Goal: Task Accomplishment & Management: Complete application form

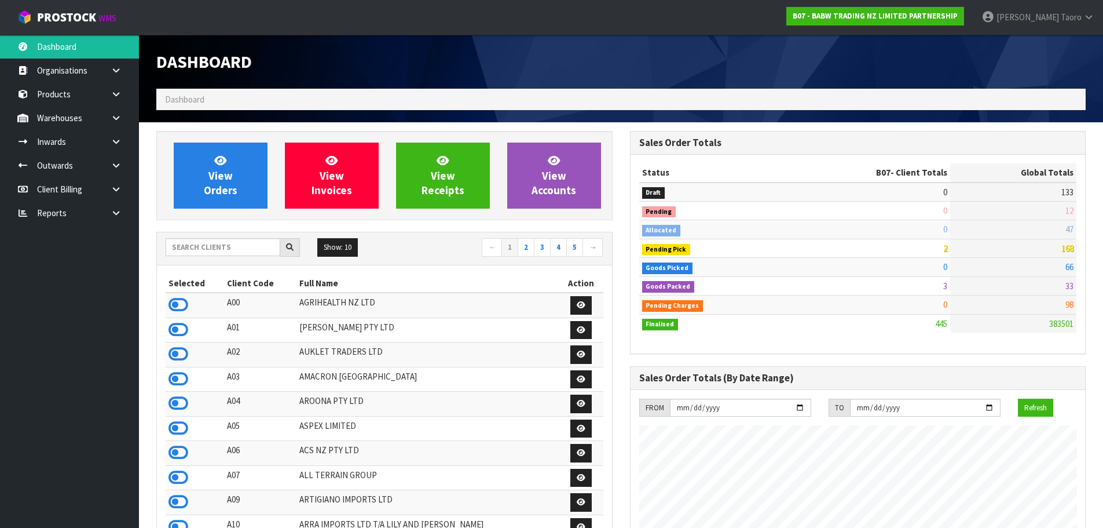
scroll to position [877, 473]
click at [217, 177] on span "View Orders" at bounding box center [221, 174] width 34 height 43
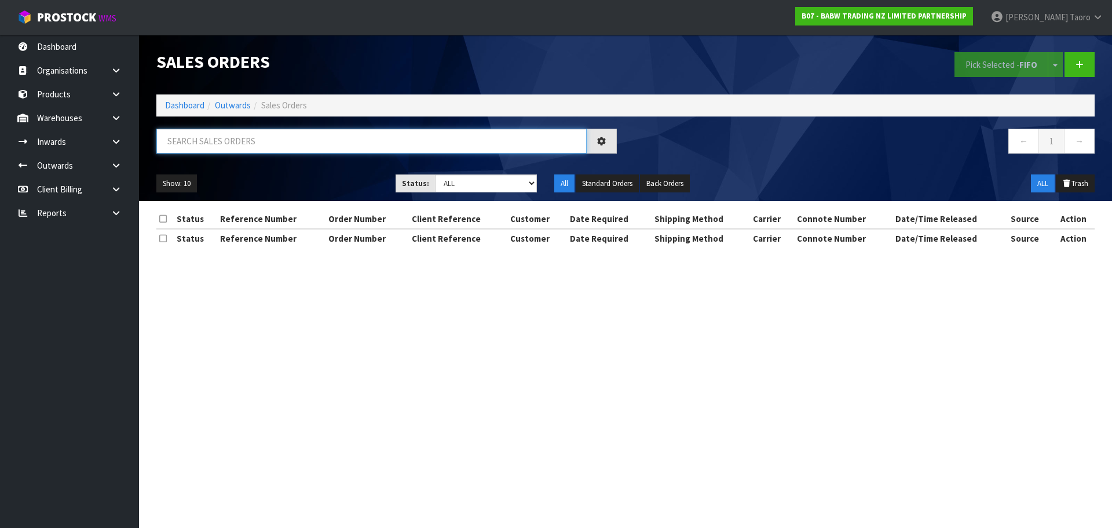
drag, startPoint x: 219, startPoint y: 168, endPoint x: 278, endPoint y: 136, distance: 66.6
click at [278, 136] on input "text" at bounding box center [371, 141] width 430 height 25
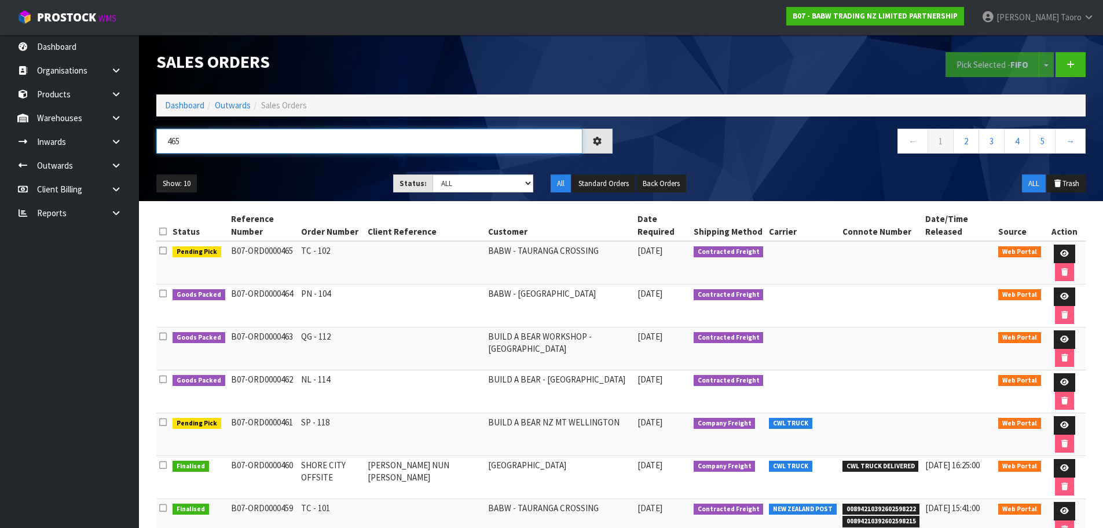
type input "465"
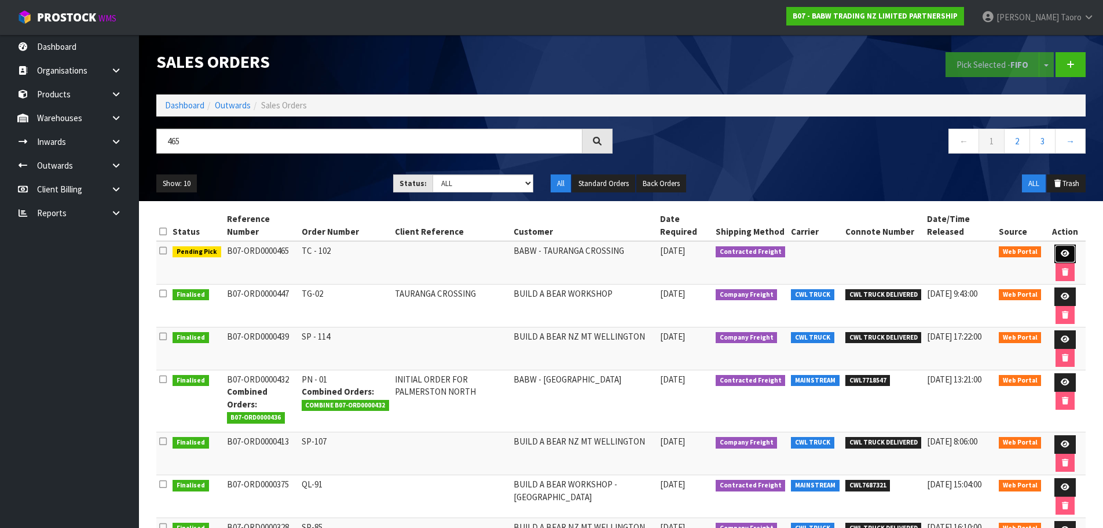
click at [1056, 254] on link at bounding box center [1065, 253] width 21 height 19
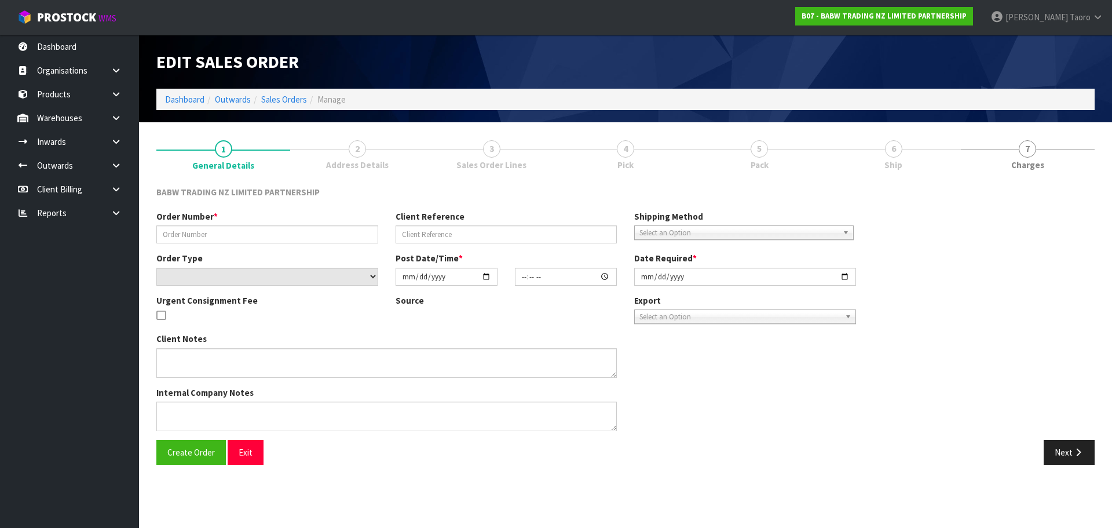
type input "TC - 102"
select select "number:0"
type input "[DATE]"
type input "15:44:00.000"
type input "[DATE]"
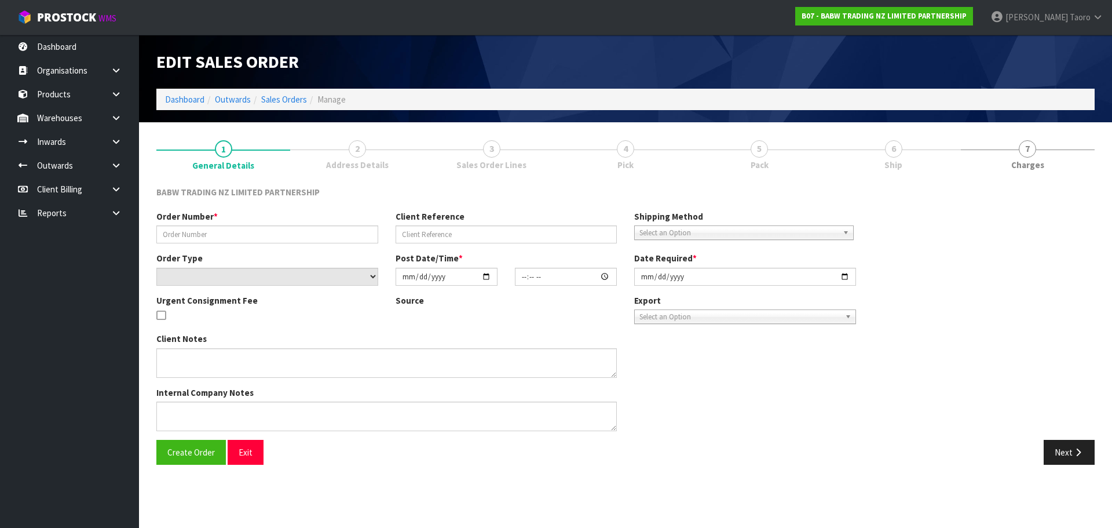
type textarea "NOT ENOUGH STOCK FOR CODE 24056 AND 26918 ADDED STUFFING BALE -X 1 90047"
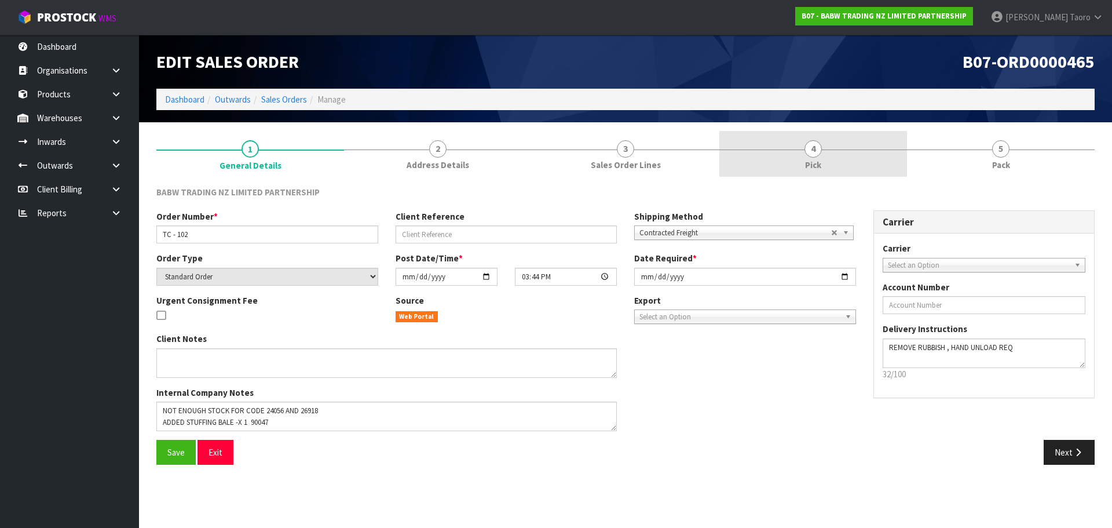
click at [885, 161] on link "4 Pick" at bounding box center [813, 154] width 188 height 46
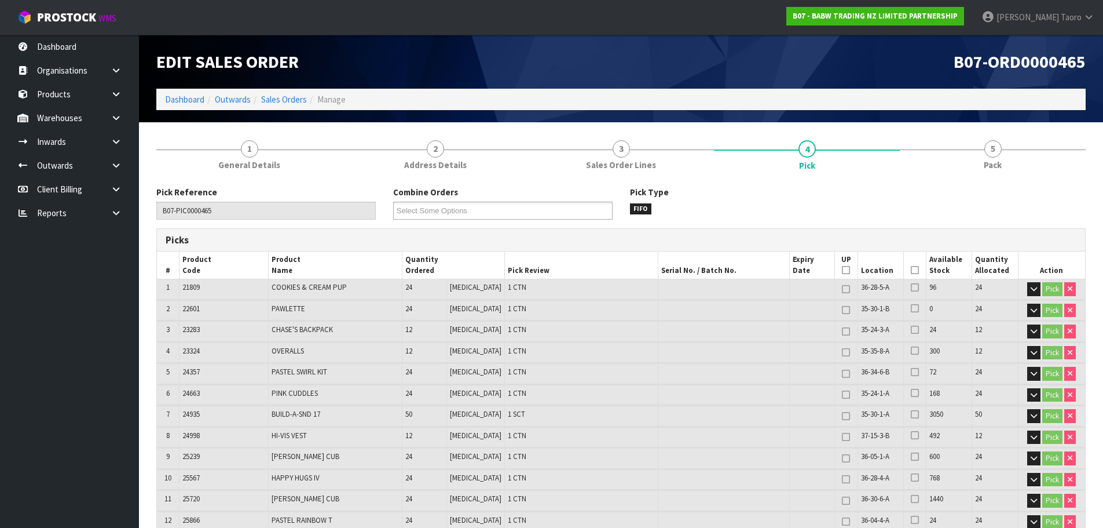
click at [912, 270] on icon at bounding box center [915, 270] width 8 height 1
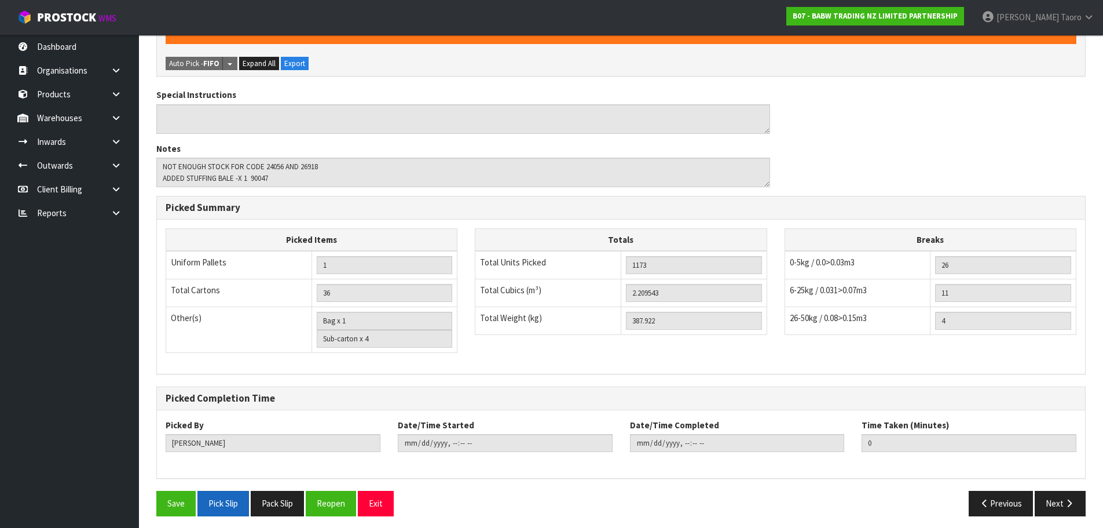
scroll to position [1143, 0]
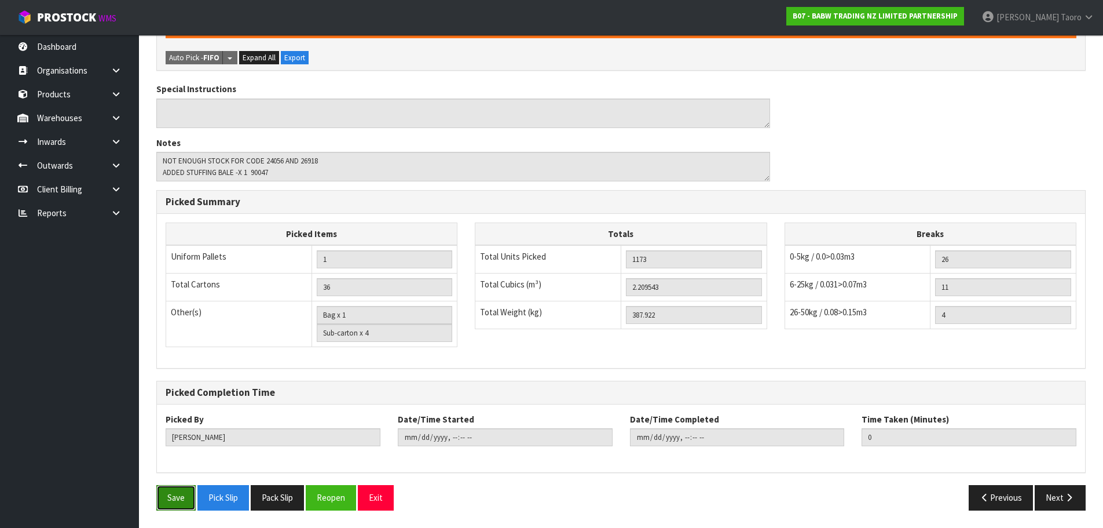
click at [176, 502] on button "Save" at bounding box center [175, 497] width 39 height 25
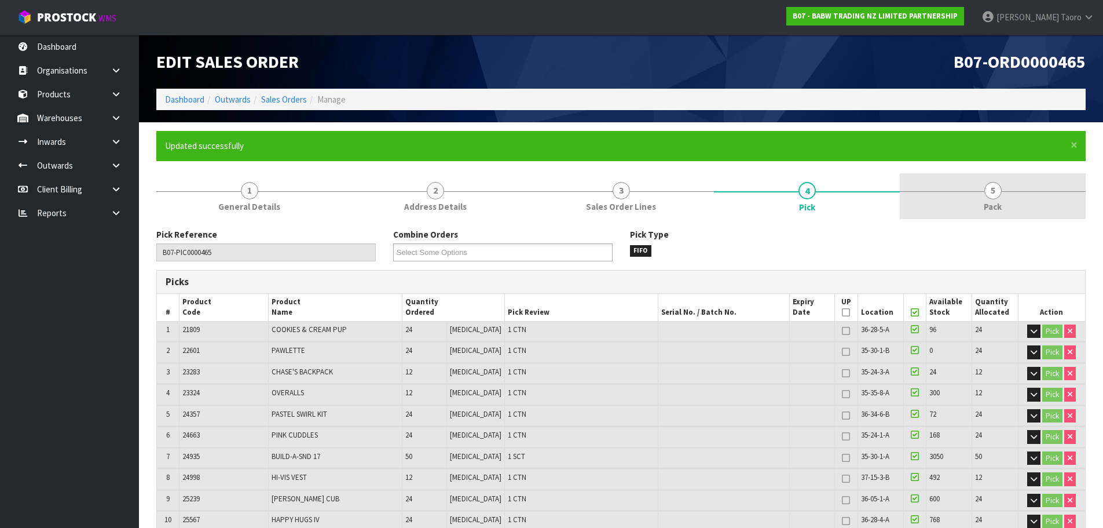
click at [962, 194] on link "5 Pack" at bounding box center [993, 196] width 186 height 46
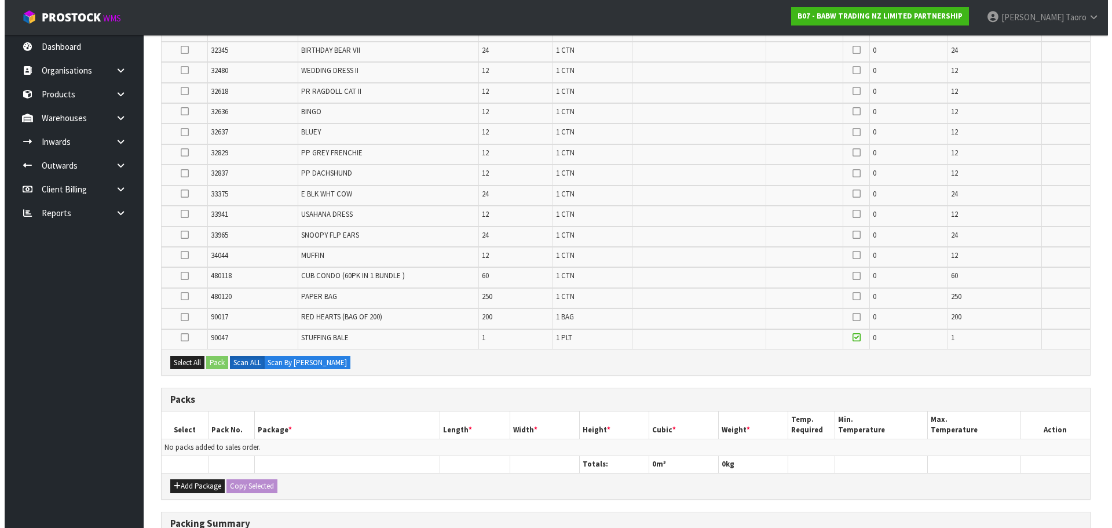
scroll to position [985, 0]
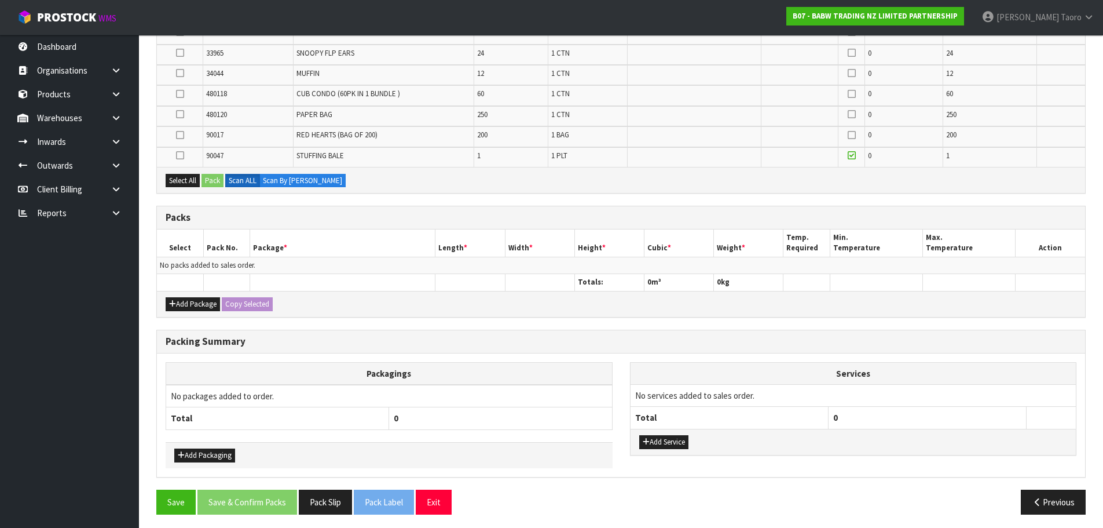
click at [175, 295] on div "Add Package Copy Selected" at bounding box center [621, 304] width 928 height 26
click at [176, 303] on button "Add Package" at bounding box center [193, 304] width 54 height 14
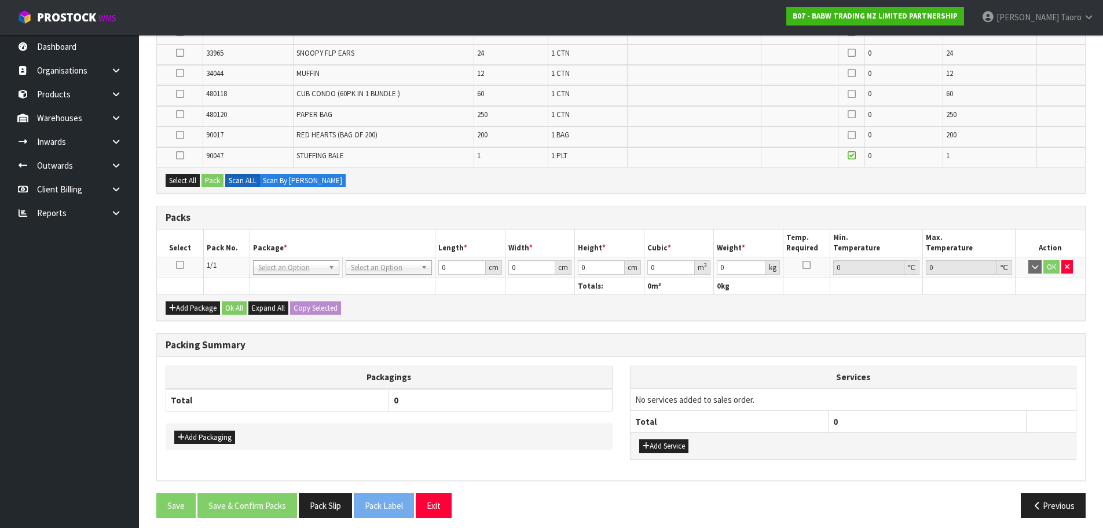
click at [177, 265] on icon at bounding box center [180, 265] width 8 height 1
click at [185, 177] on button "Select All" at bounding box center [183, 181] width 34 height 14
click at [219, 184] on button "Pack" at bounding box center [213, 181] width 22 height 14
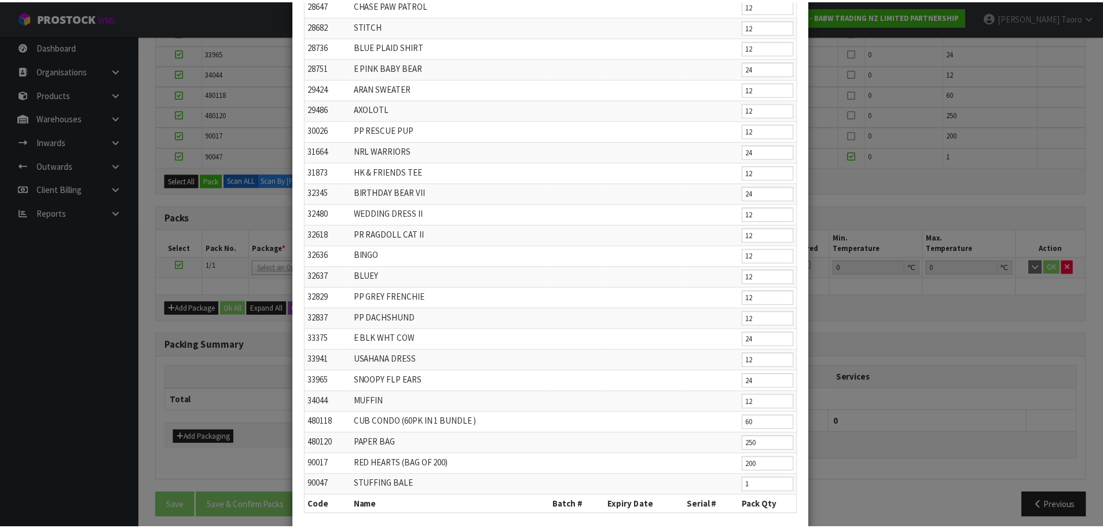
scroll to position [518, 0]
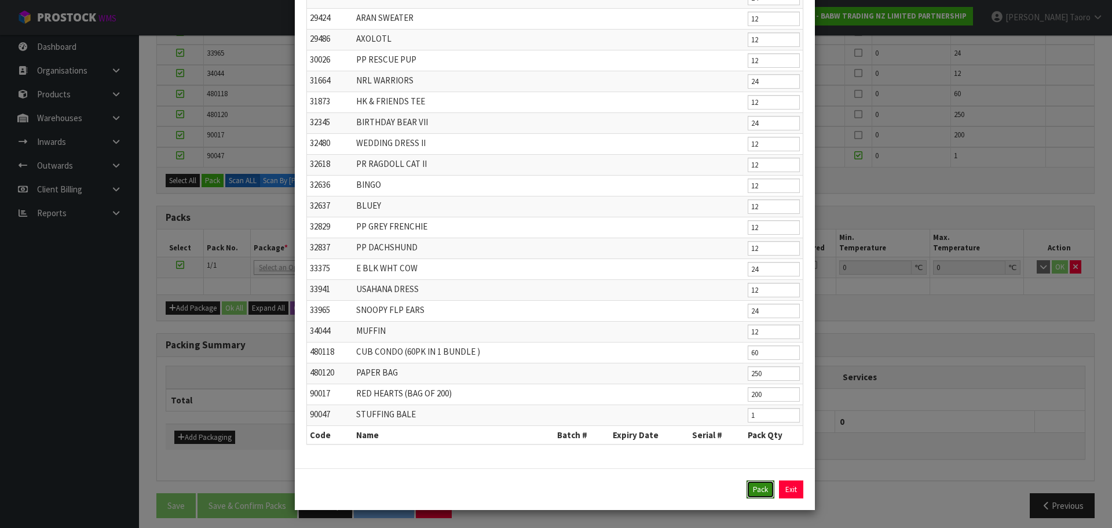
click at [761, 486] on button "Pack" at bounding box center [761, 489] width 28 height 19
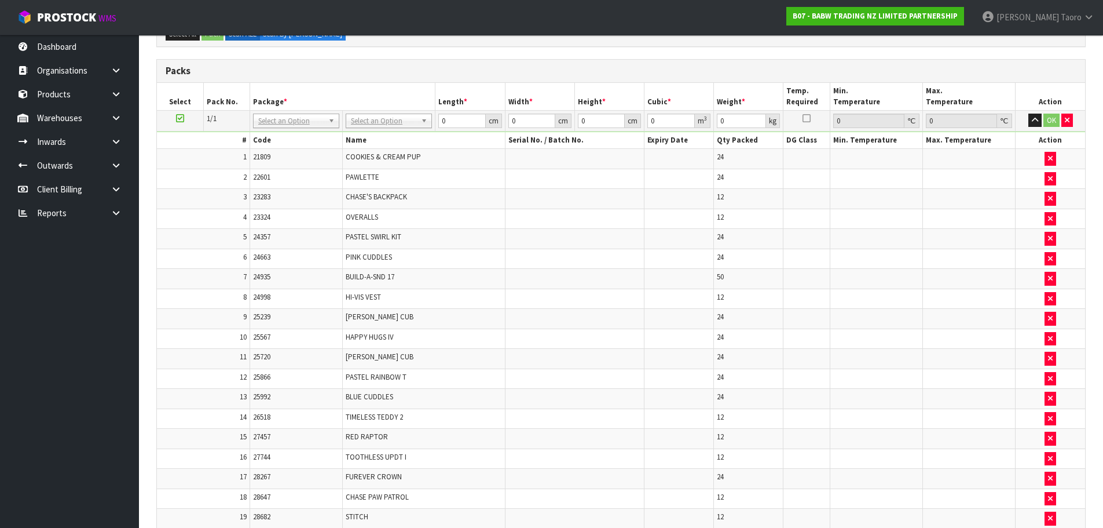
scroll to position [0, 0]
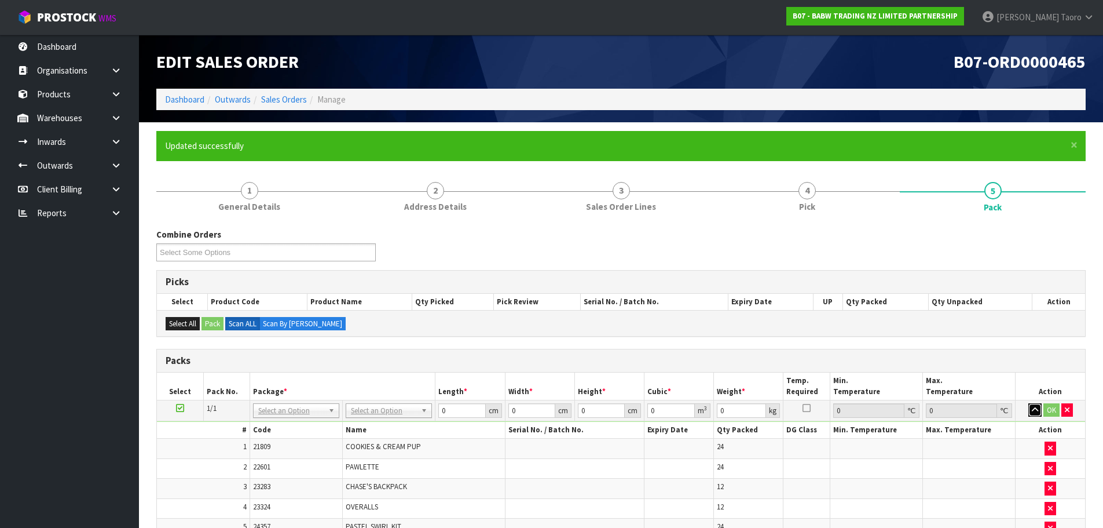
click at [1036, 414] on button "button" at bounding box center [1035, 410] width 13 height 14
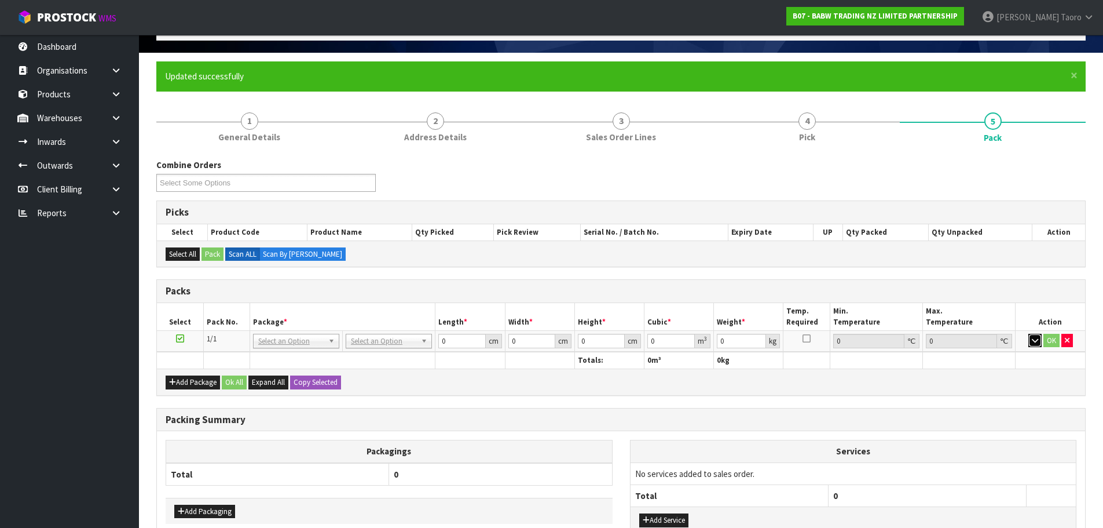
scroll to position [151, 0]
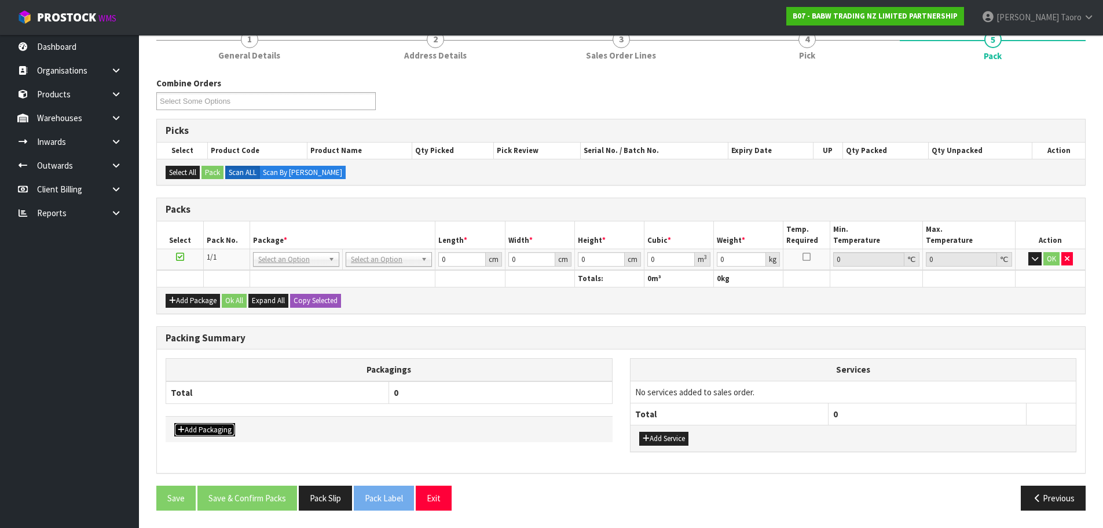
click at [215, 428] on button "Add Packaging" at bounding box center [204, 430] width 61 height 14
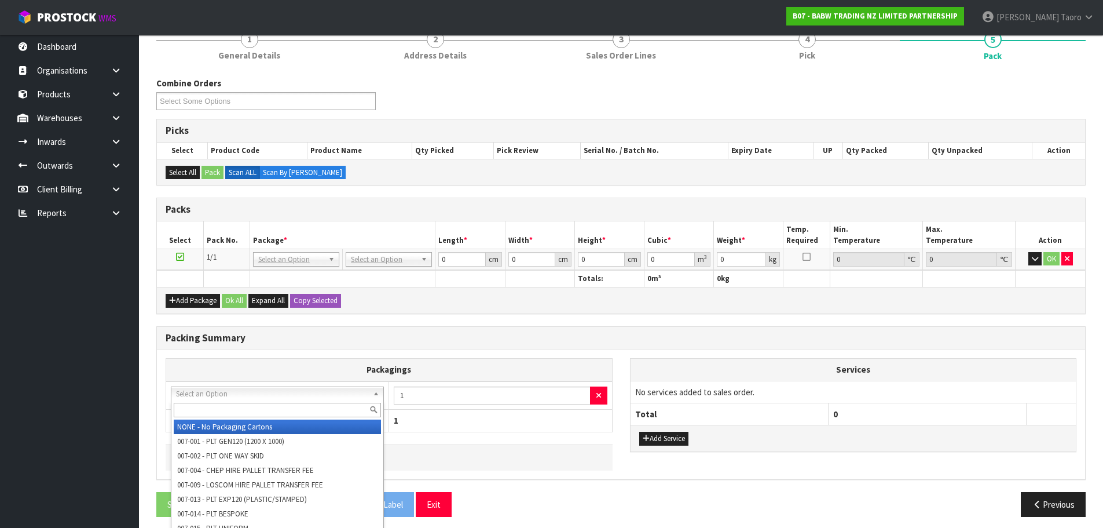
drag, startPoint x: 225, startPoint y: 390, endPoint x: 225, endPoint y: 400, distance: 9.3
click at [226, 405] on input "text" at bounding box center [277, 410] width 207 height 14
type input "OC"
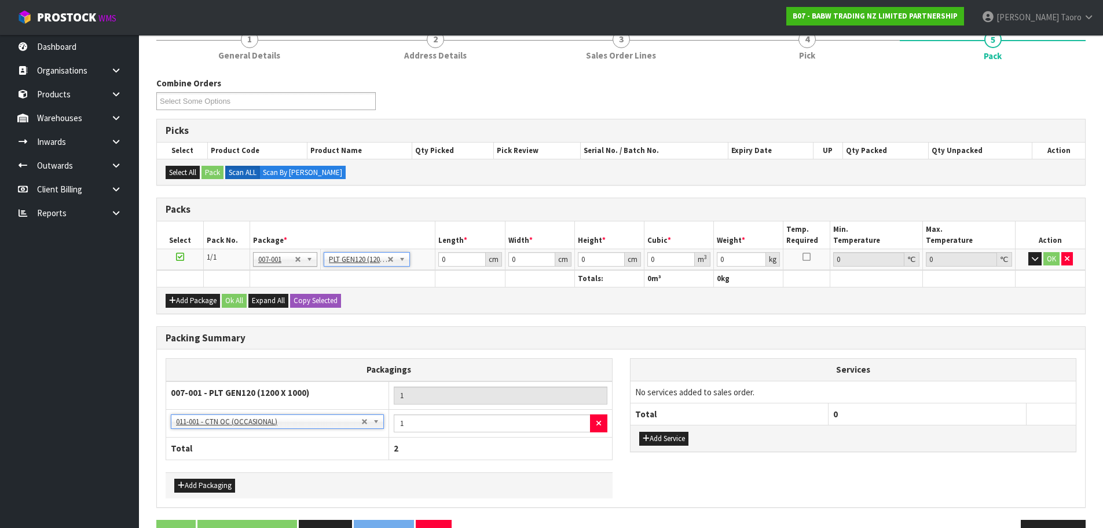
type input "120"
type input "100"
type input "387.922"
click at [462, 261] on input "120" at bounding box center [461, 259] width 47 height 14
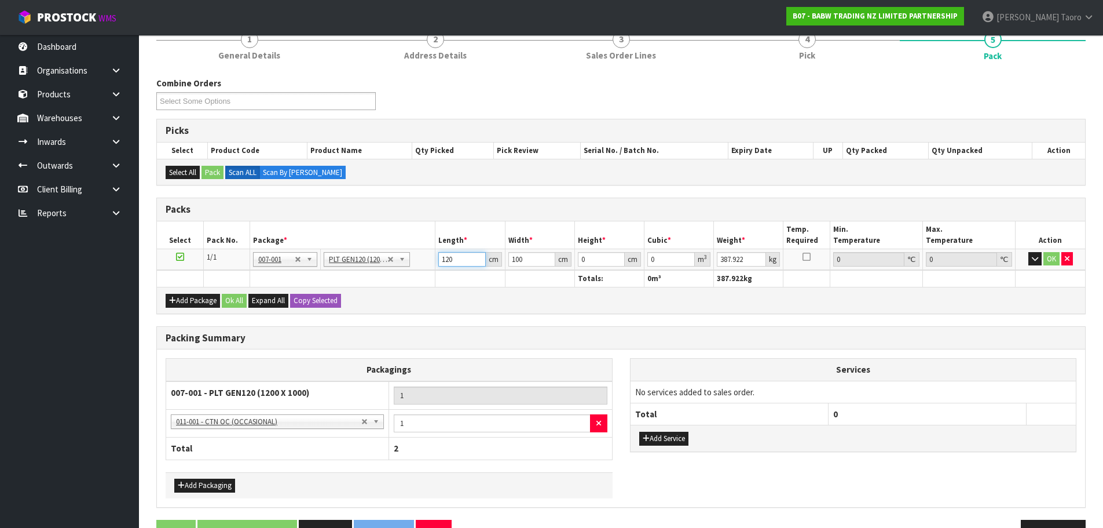
click at [462, 261] on input "120" at bounding box center [461, 259] width 47 height 14
type input "134"
type input "120"
type input "1"
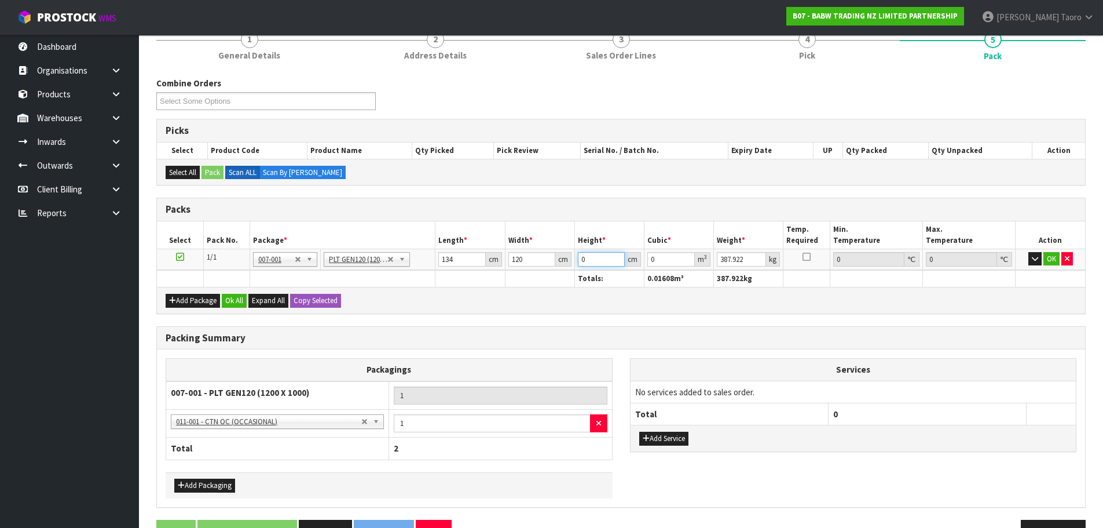
type input "0.01608"
type input "12"
type input "0.19296"
type input "128"
type input "2.05824"
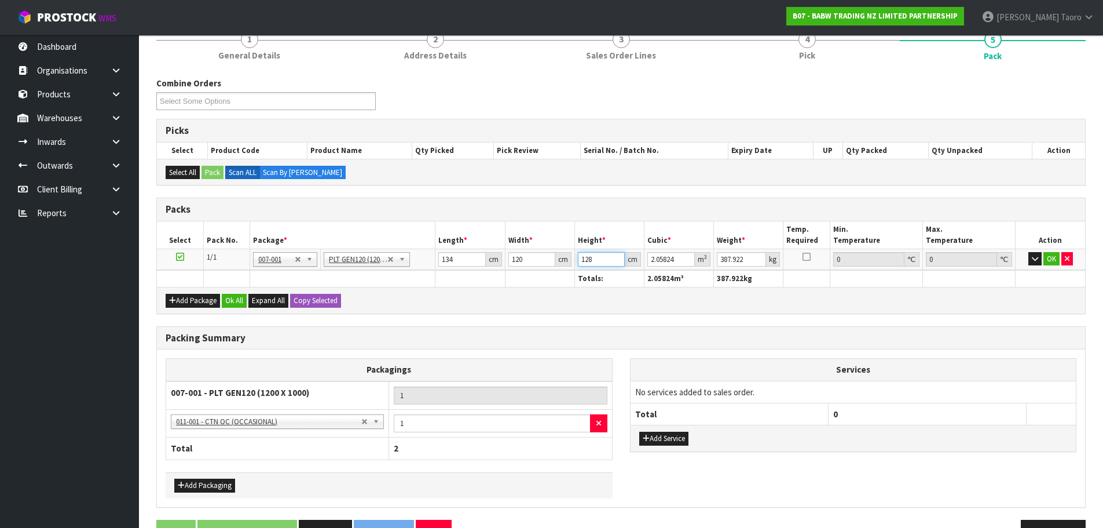
type input "128"
type input "130"
click at [1039, 258] on button "button" at bounding box center [1035, 259] width 13 height 14
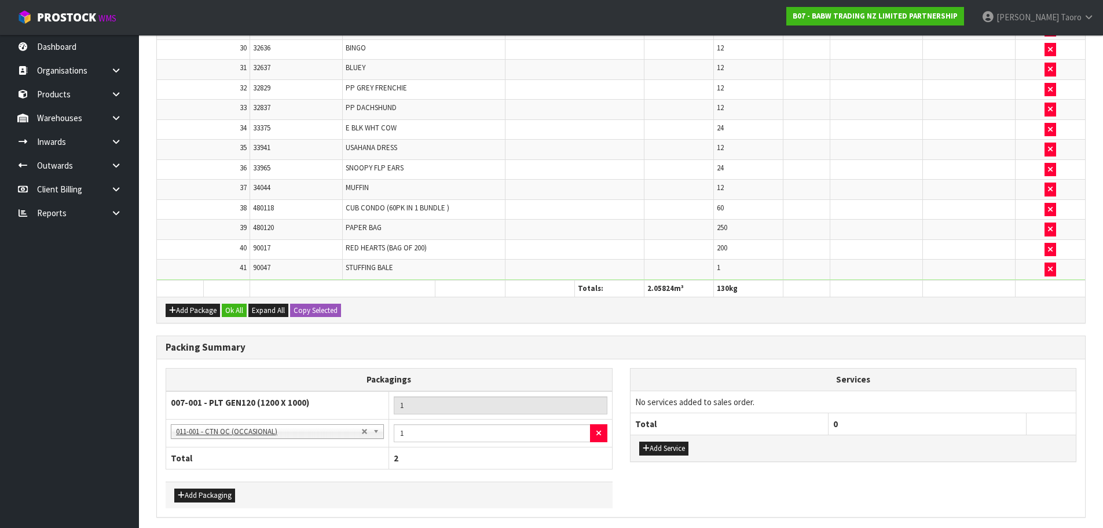
scroll to position [1022, 0]
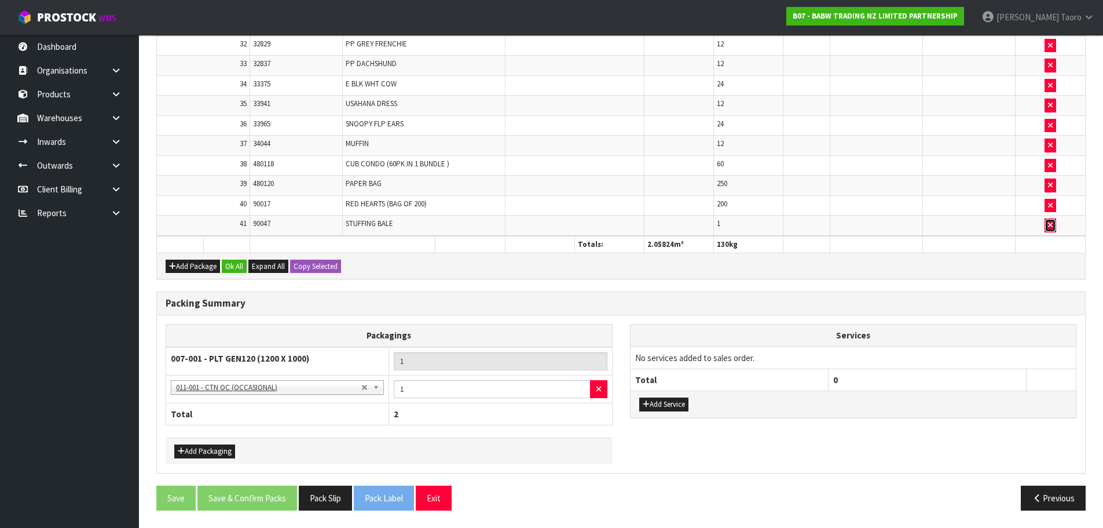
click at [1051, 230] on button "button" at bounding box center [1051, 225] width 12 height 14
type input "120"
type input "100"
type input "0"
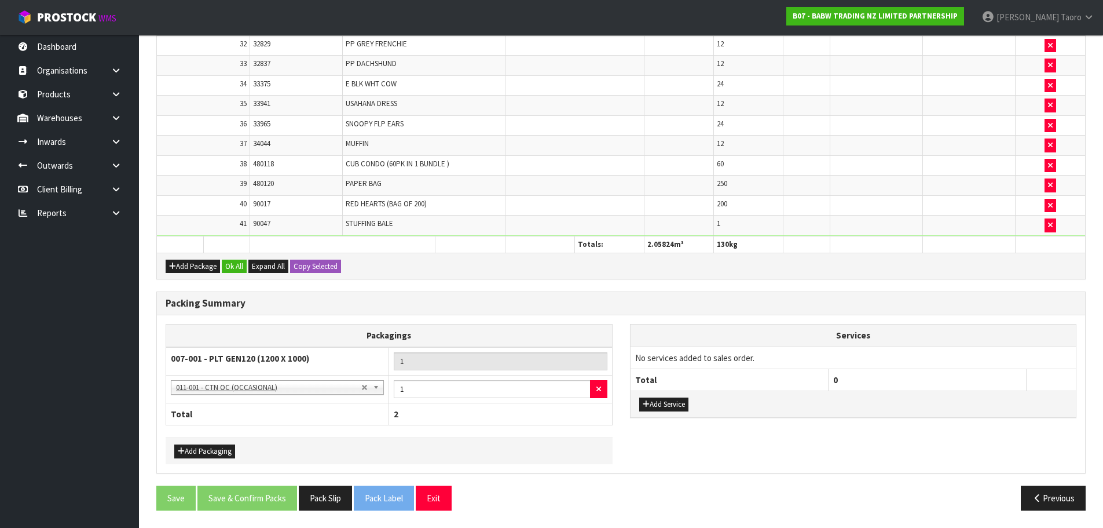
type input "113.922"
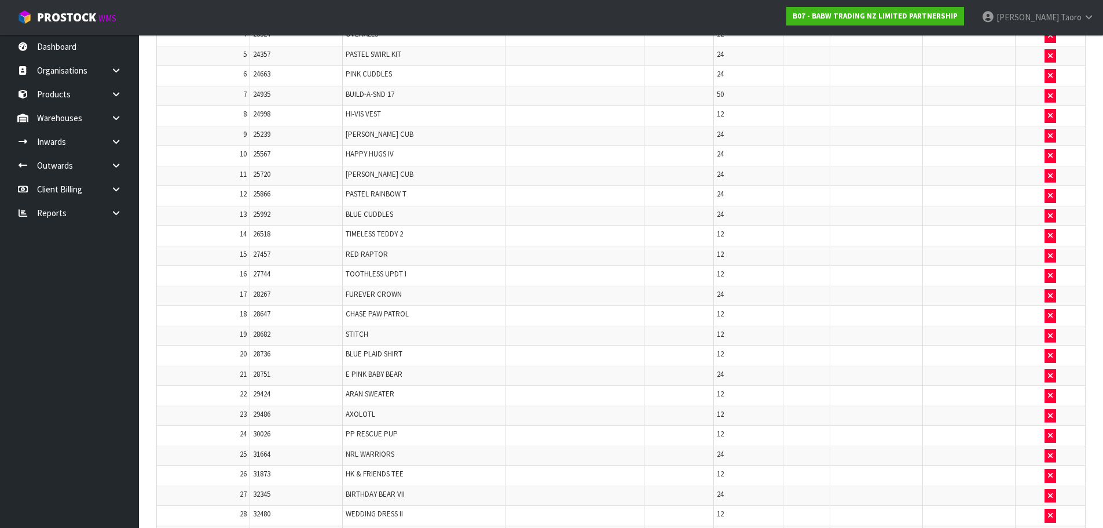
scroll to position [212, 0]
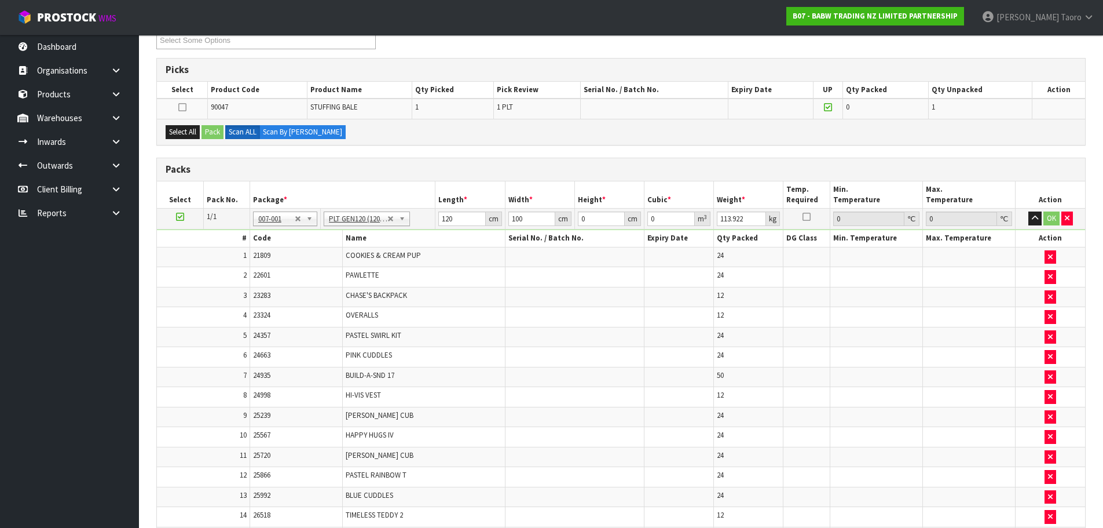
click at [181, 217] on icon at bounding box center [180, 217] width 8 height 1
click at [188, 131] on button "Select All" at bounding box center [183, 132] width 34 height 14
click at [212, 131] on button "Pack" at bounding box center [213, 132] width 22 height 14
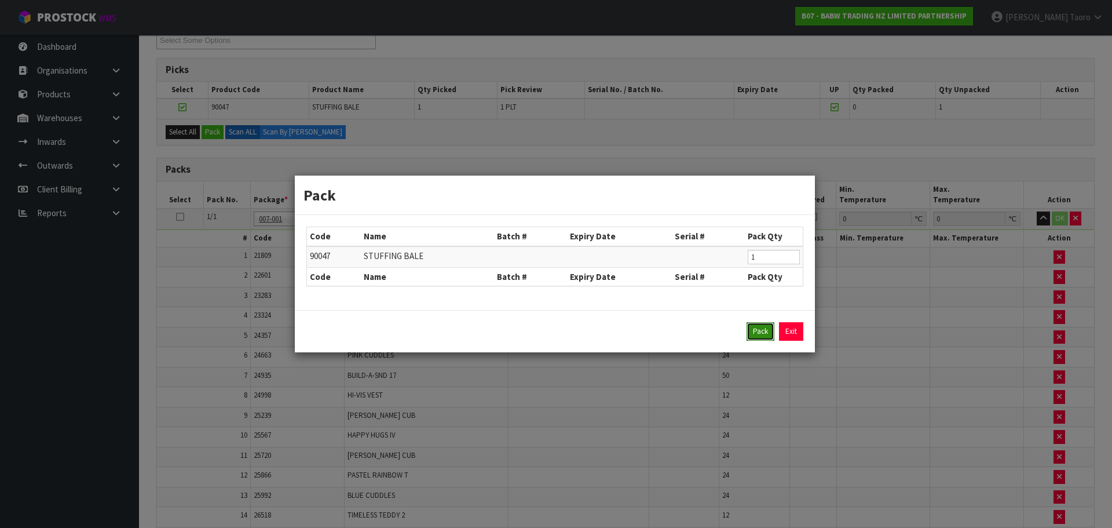
click at [773, 325] on button "Pack" at bounding box center [761, 331] width 28 height 19
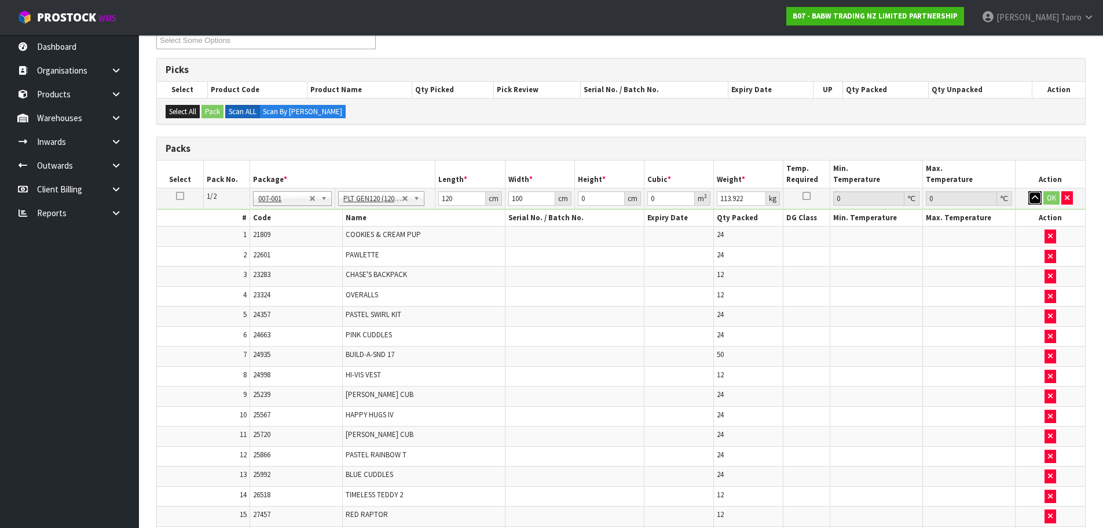
click at [1033, 200] on icon "button" at bounding box center [1035, 198] width 6 height 8
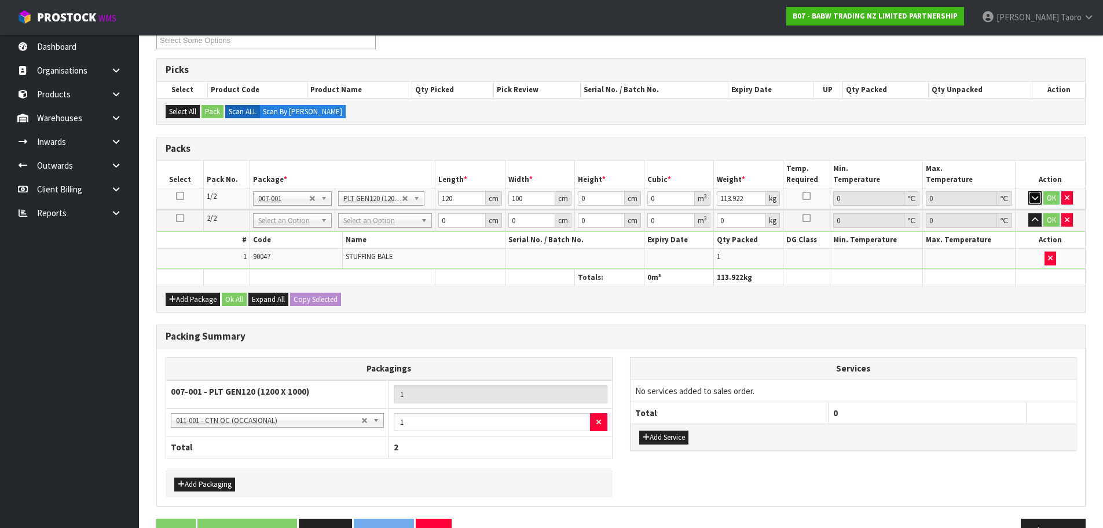
drag, startPoint x: 378, startPoint y: 224, endPoint x: 382, endPoint y: 236, distance: 12.6
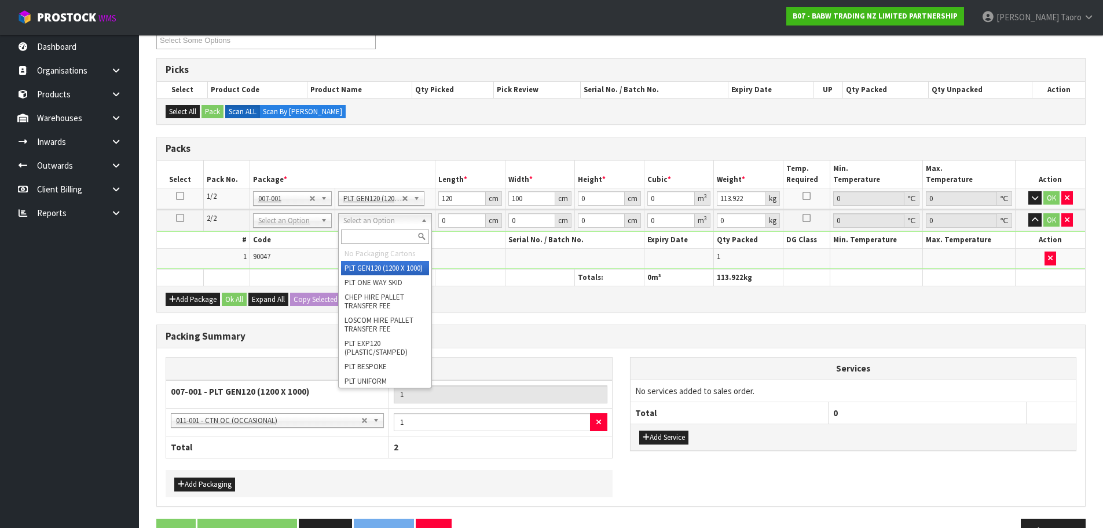
click at [382, 237] on input "text" at bounding box center [385, 236] width 88 height 14
type input "U"
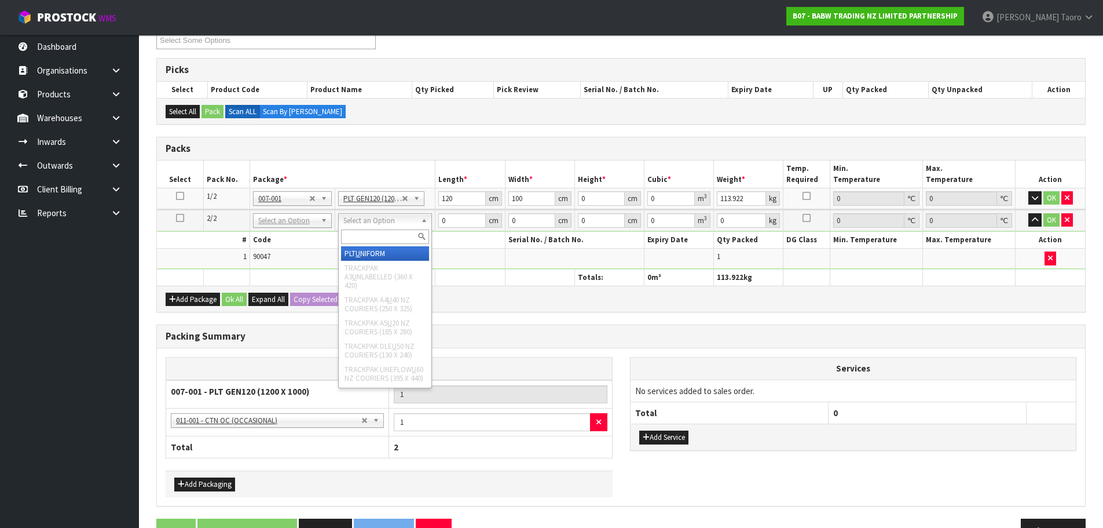
type input "274"
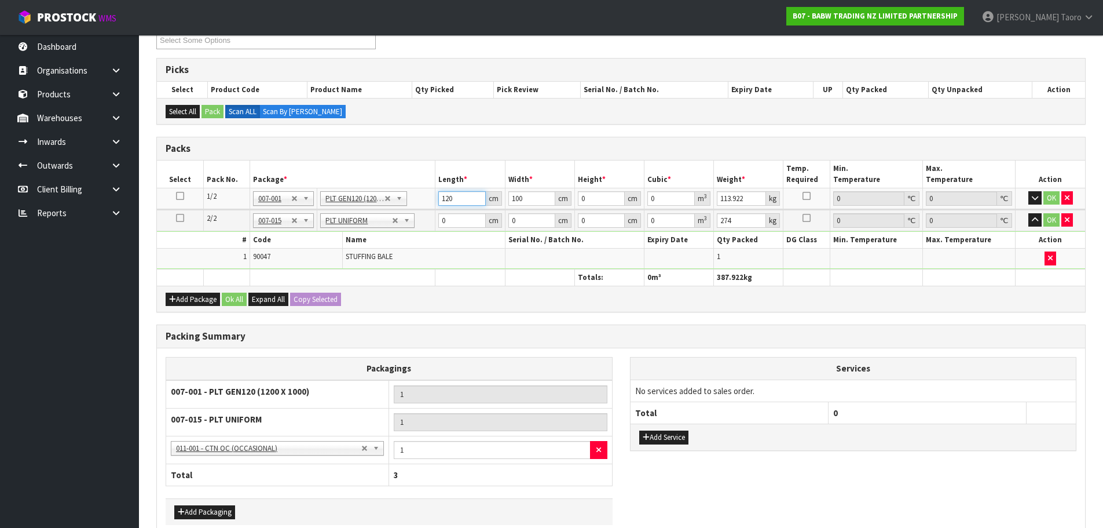
click at [449, 199] on input "120" at bounding box center [461, 198] width 47 height 14
type input "134"
type input "120"
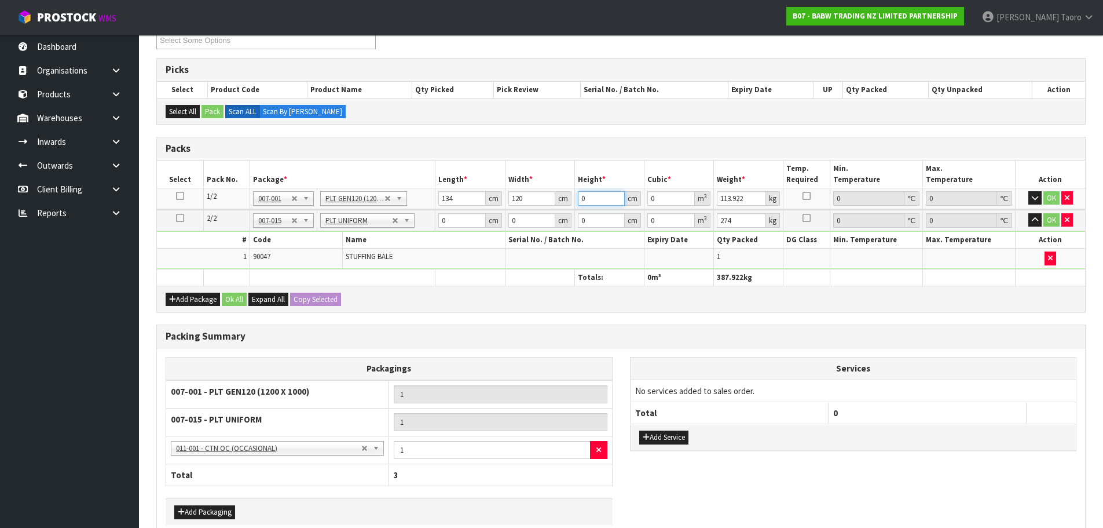
type input "1"
type input "0.01608"
type input "12"
type input "0.19296"
type input "128"
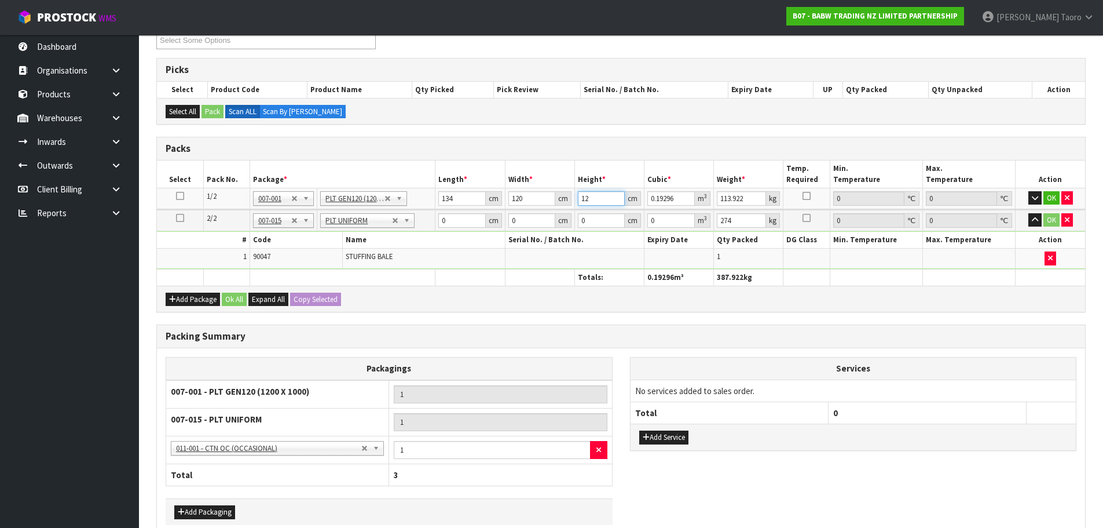
type input "2.05824"
type input "128"
type input "130"
type input "118"
type input "113"
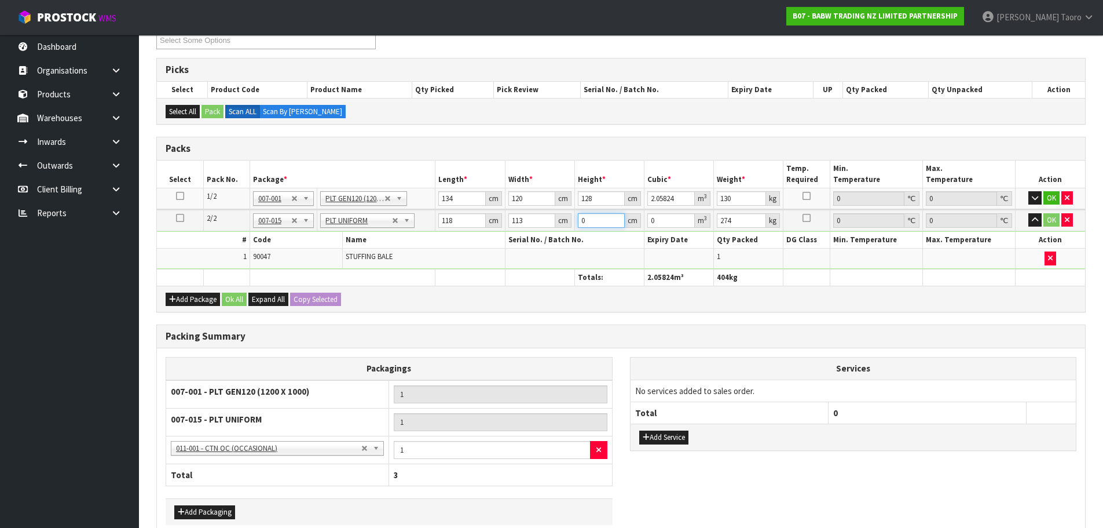
type input "8"
type input "0.106672"
type input "82"
type input "1.093388"
type input "82"
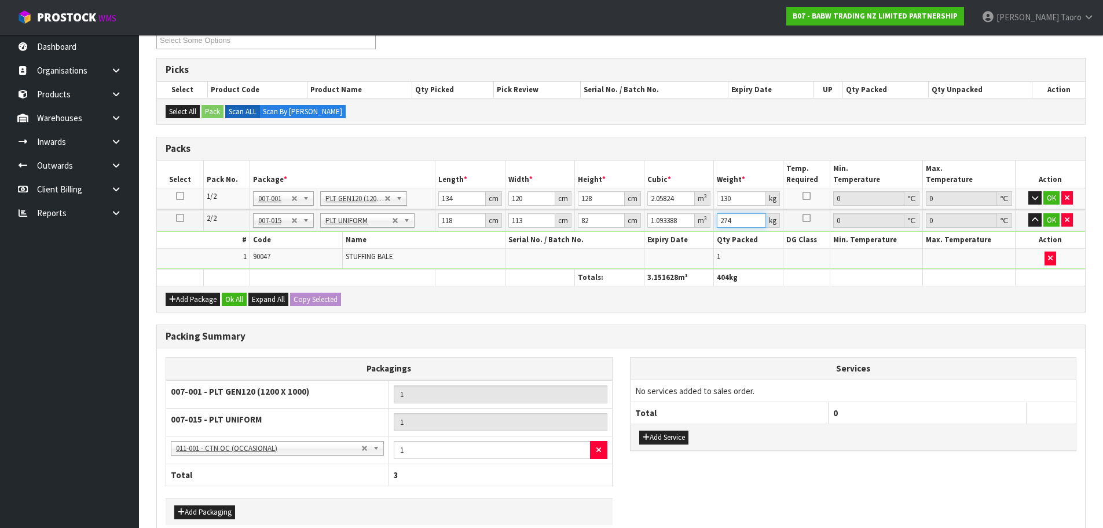
type input "9"
type input "291"
click at [667, 440] on button "Add Service" at bounding box center [663, 437] width 49 height 14
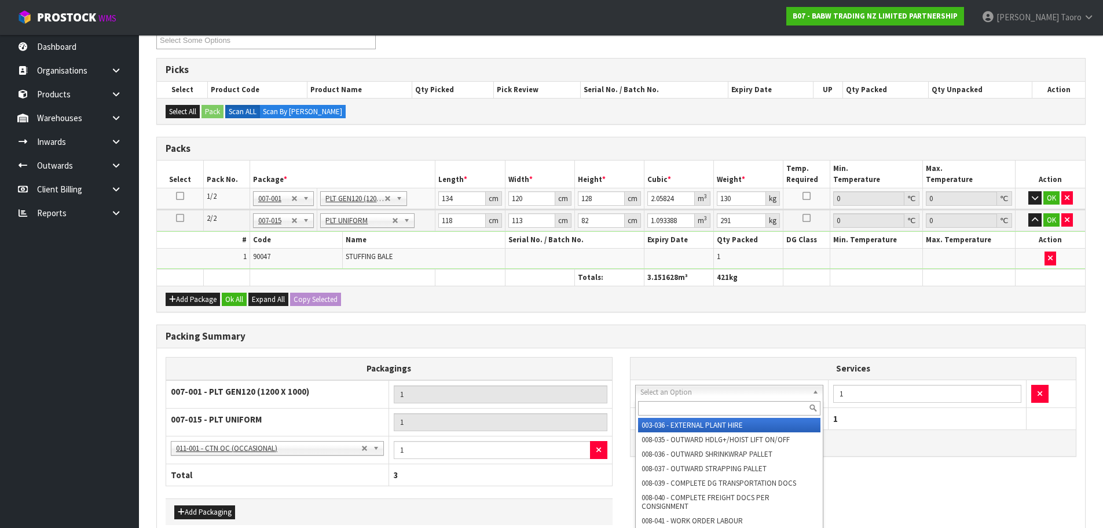
click at [674, 400] on div at bounding box center [730, 407] width 188 height 19
click at [675, 405] on input "text" at bounding box center [729, 408] width 183 height 14
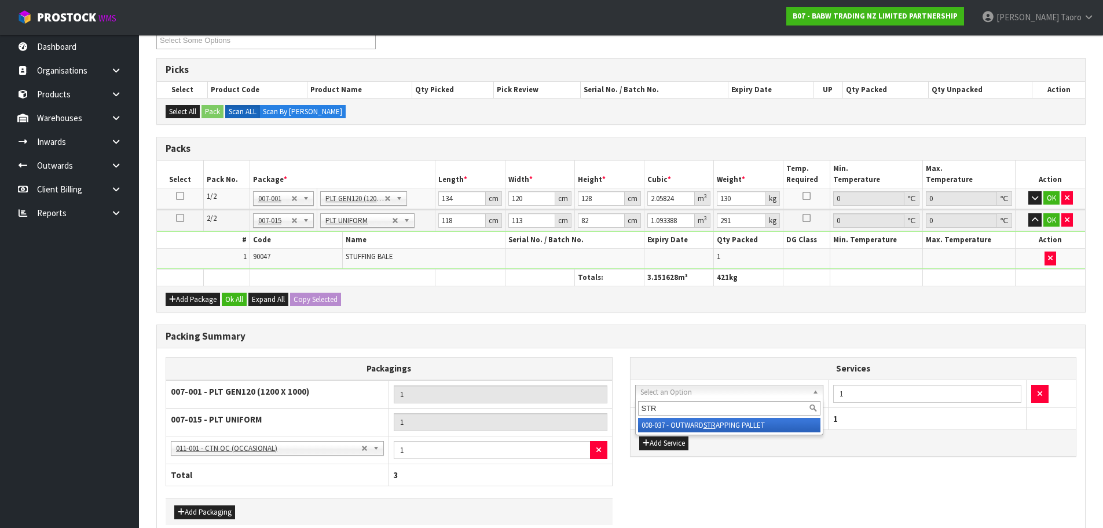
type input "STR"
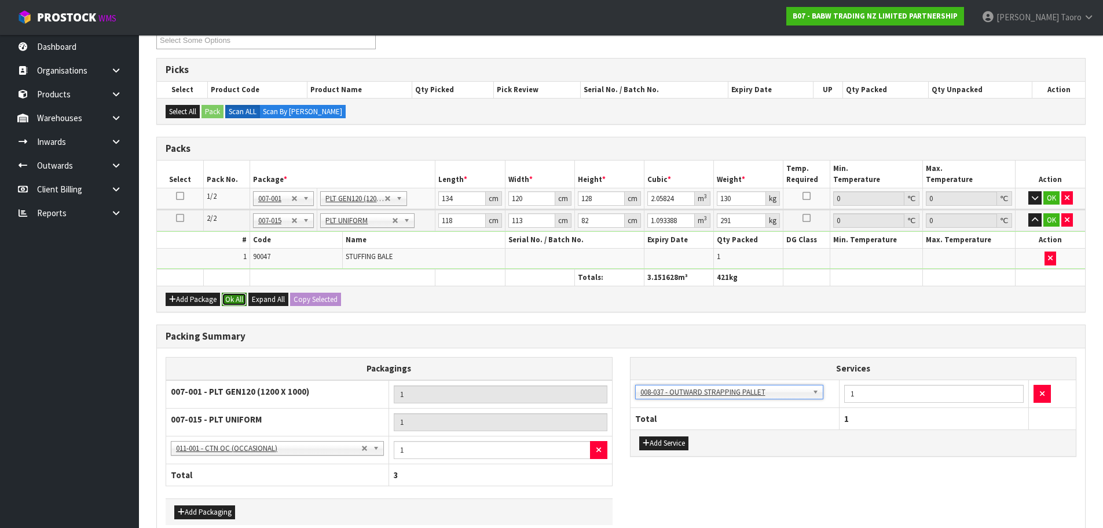
click at [233, 298] on button "Ok All" at bounding box center [234, 299] width 25 height 14
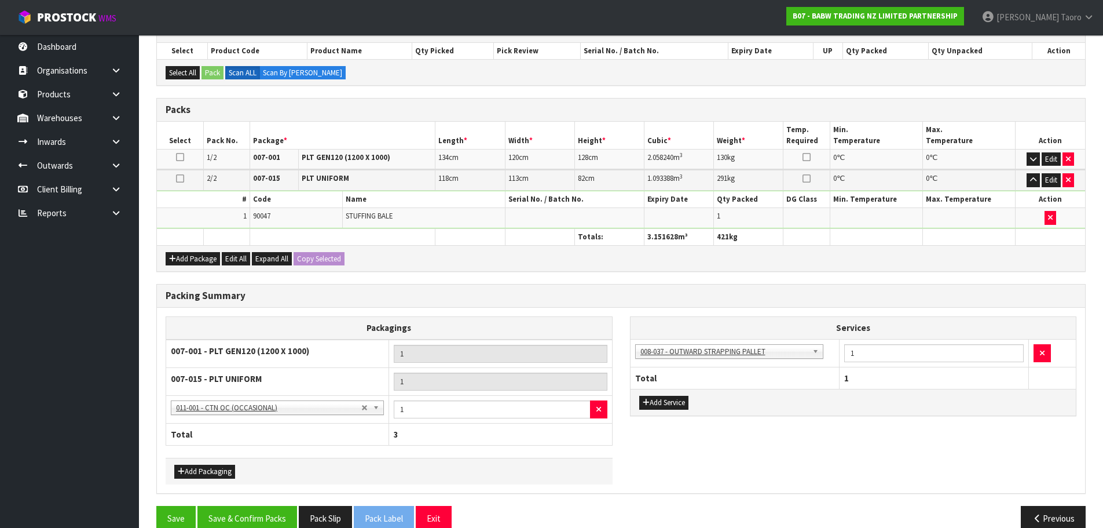
scroll to position [271, 0]
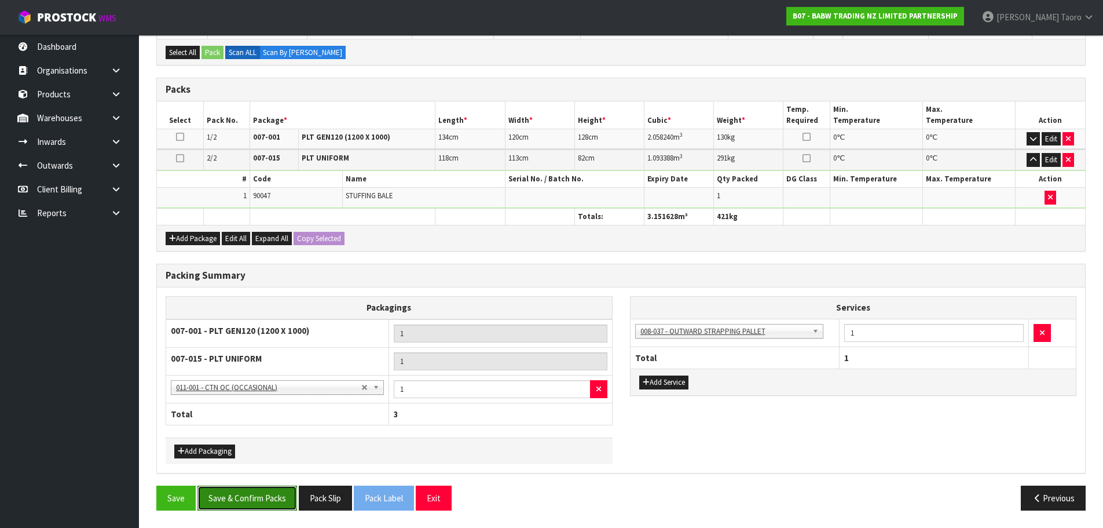
click at [268, 504] on button "Save & Confirm Packs" at bounding box center [247, 497] width 100 height 25
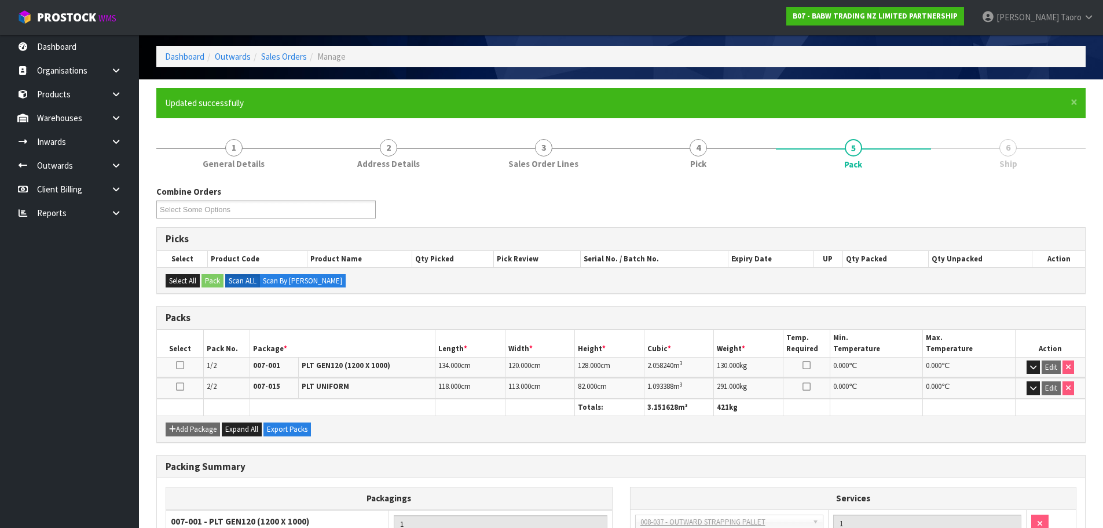
scroll to position [207, 0]
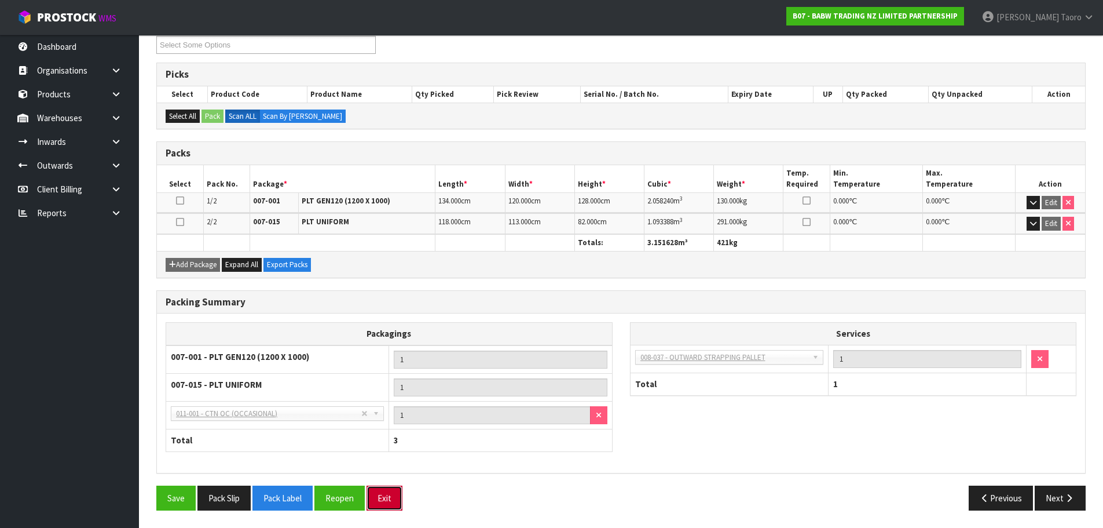
click at [387, 504] on button "Exit" at bounding box center [385, 497] width 36 height 25
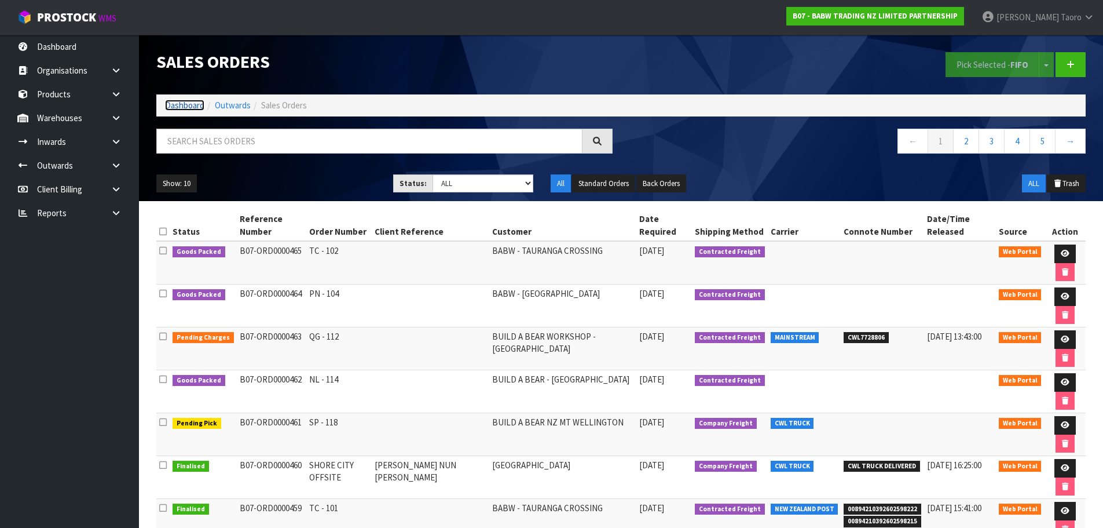
click at [173, 107] on link "Dashboard" at bounding box center [184, 105] width 39 height 11
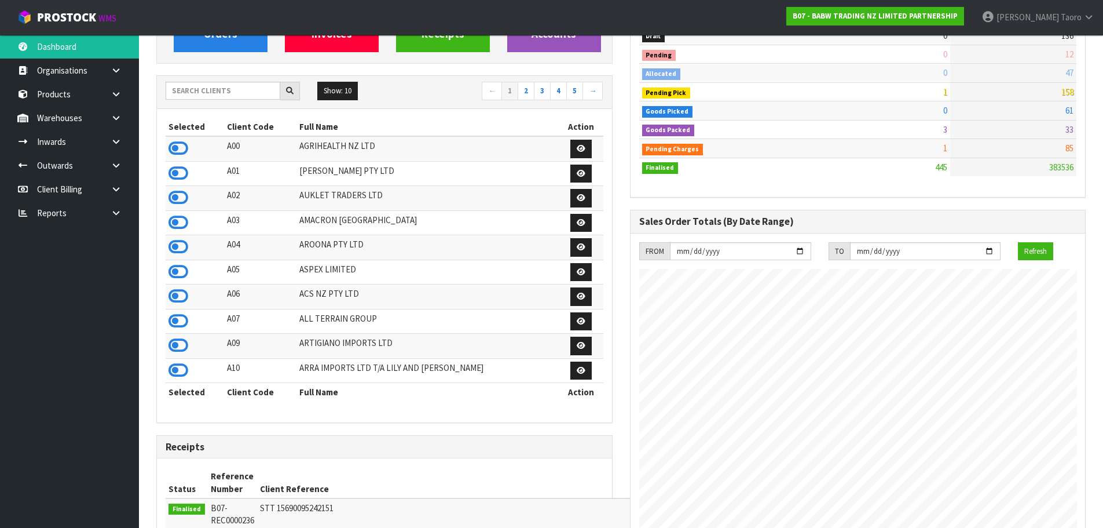
scroll to position [114, 0]
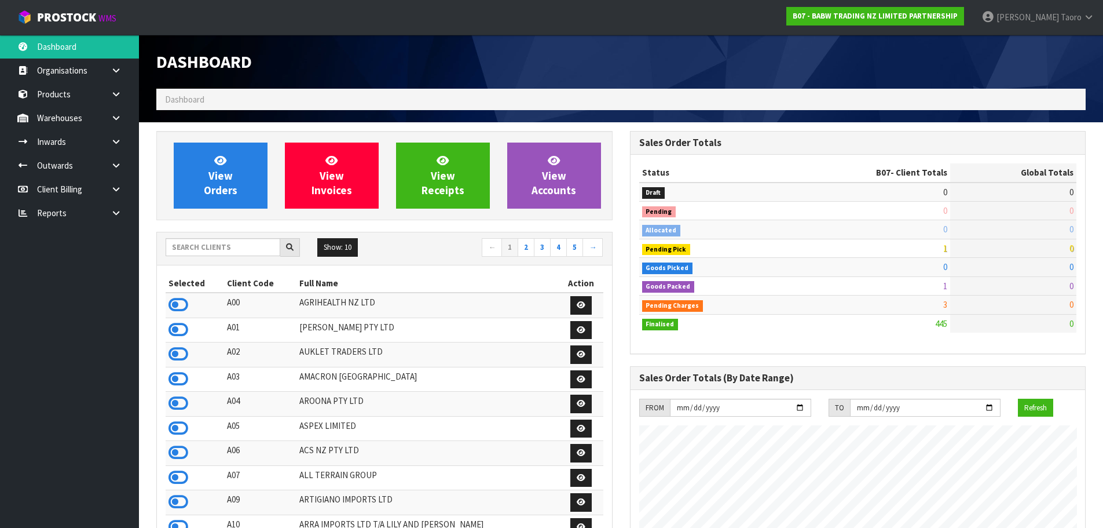
scroll to position [877, 473]
click at [243, 250] on input "text" at bounding box center [223, 247] width 115 height 18
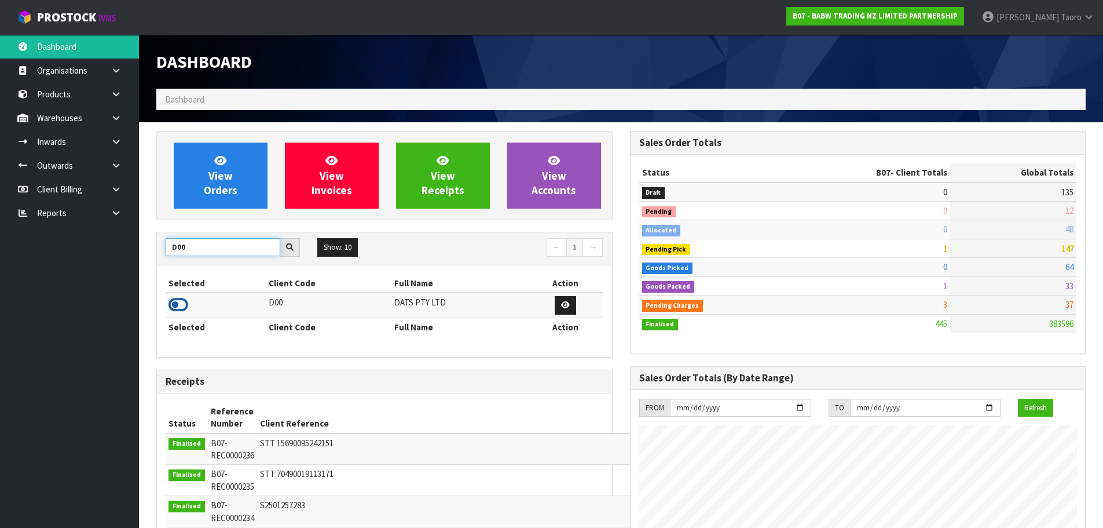
type input "D00"
click at [179, 308] on icon at bounding box center [179, 304] width 20 height 17
